Goal: Find specific page/section: Find specific page/section

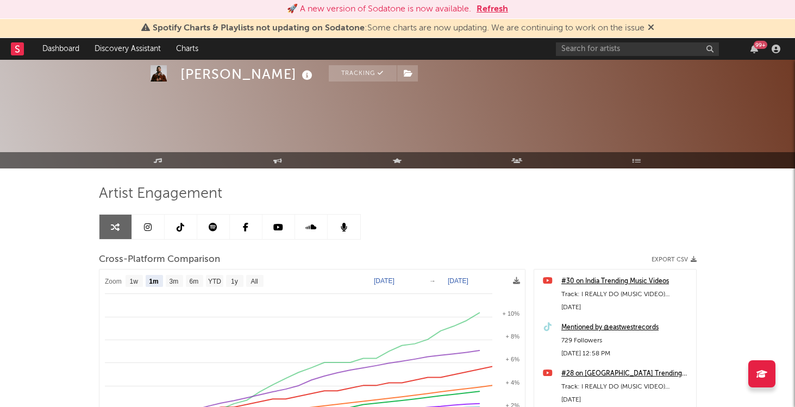
select select "1m"
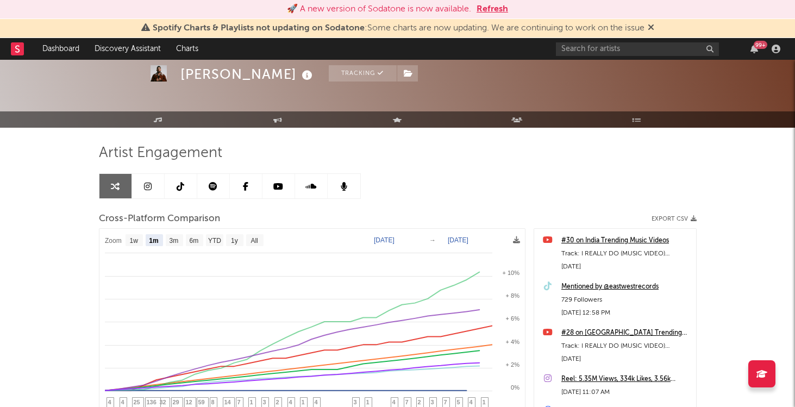
click at [502, 14] on button "Refresh" at bounding box center [493, 9] width 32 height 13
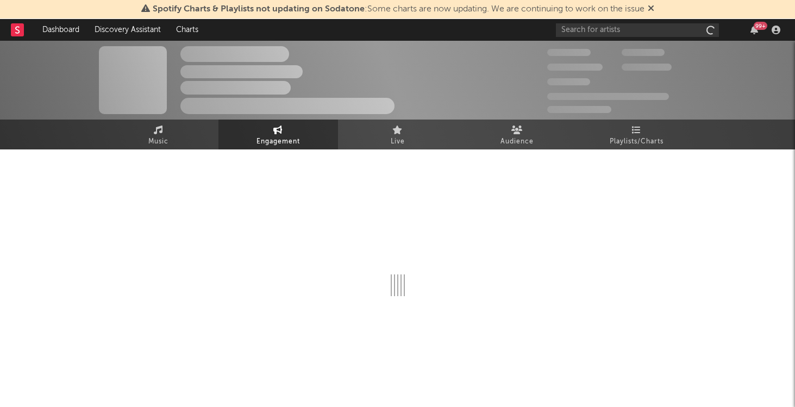
select select "1w"
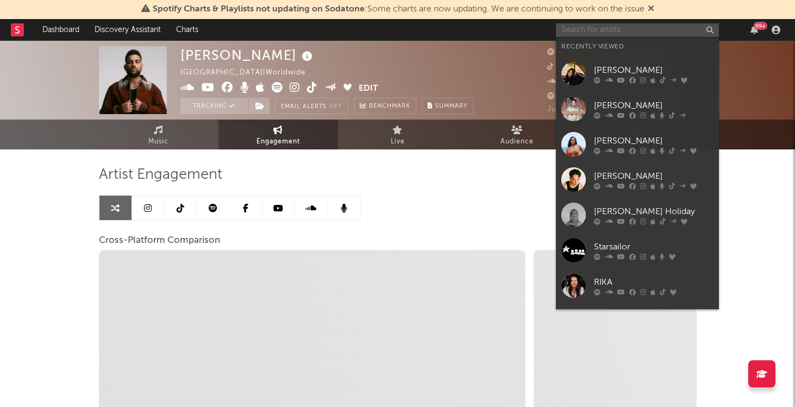
click at [628, 33] on input "text" at bounding box center [637, 30] width 163 height 14
select select "1m"
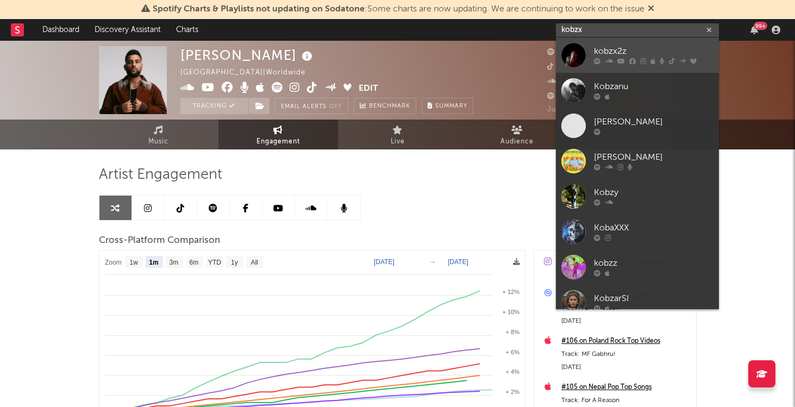
type input "kobzx"
click at [650, 47] on div "kobzx2z" at bounding box center [654, 51] width 120 height 13
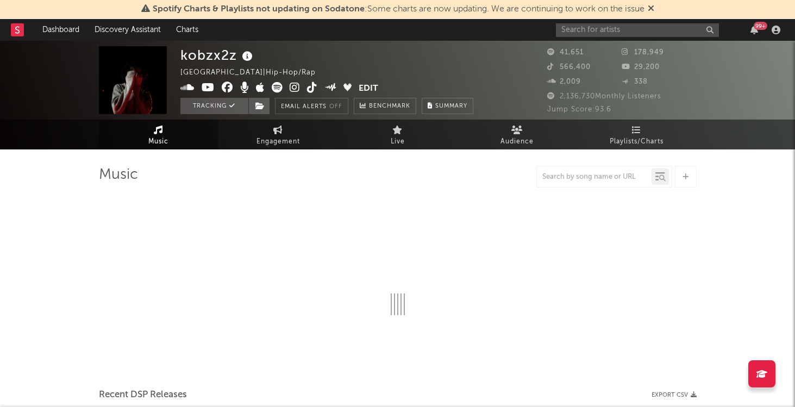
select select "6m"
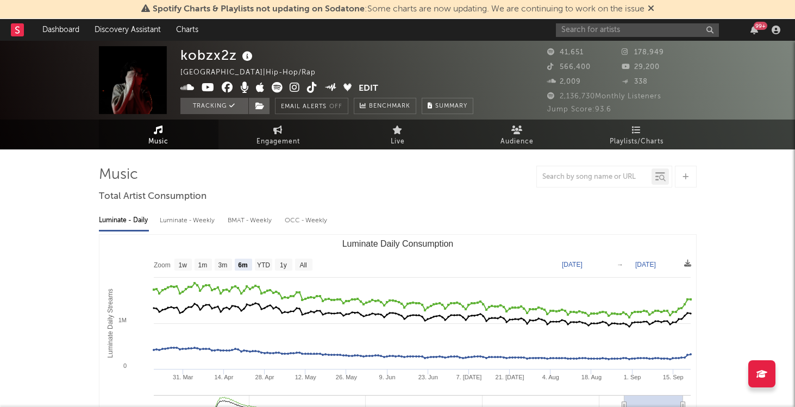
select select "6m"
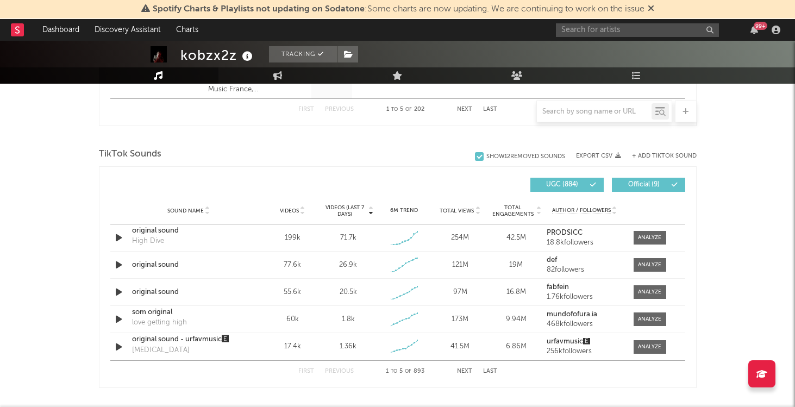
scroll to position [703, 0]
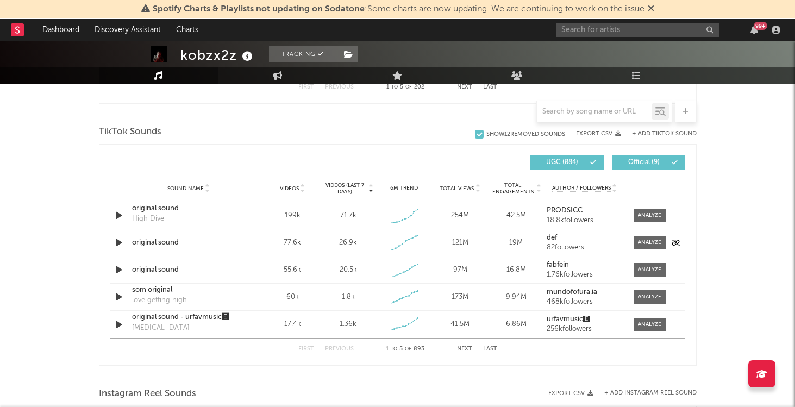
click at [163, 243] on div "original sound" at bounding box center [189, 243] width 114 height 11
click at [172, 277] on div "Sound Name original sound Videos 55.6k Videos (last 7 days) 20.5k Weekly Growth…" at bounding box center [397, 270] width 575 height 27
click at [172, 270] on div "original sound" at bounding box center [189, 270] width 114 height 11
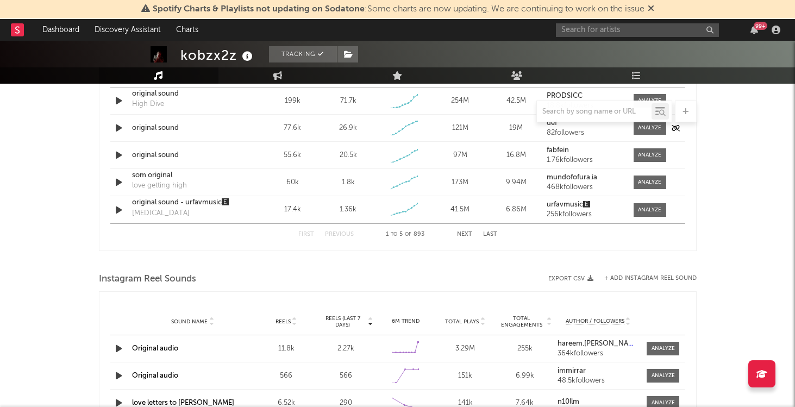
scroll to position [826, 0]
